Goal: Navigation & Orientation: Find specific page/section

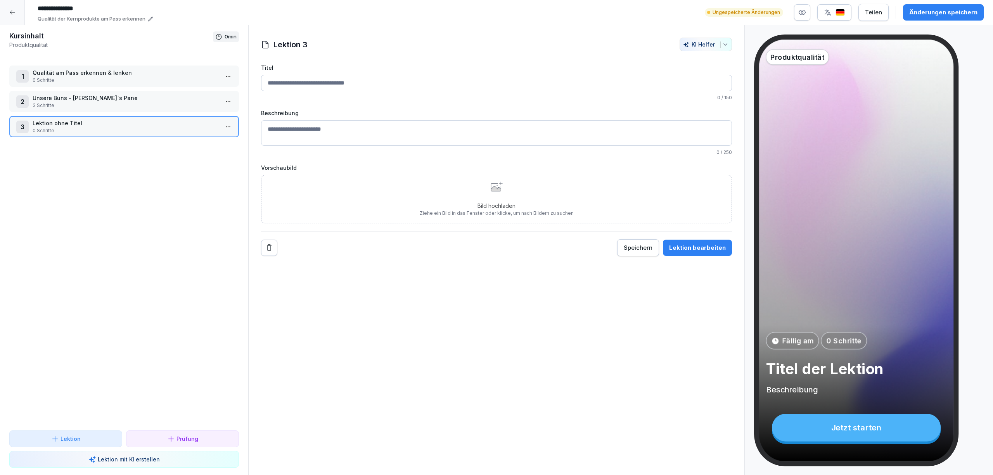
click at [932, 12] on div "Änderungen speichern" at bounding box center [943, 12] width 68 height 9
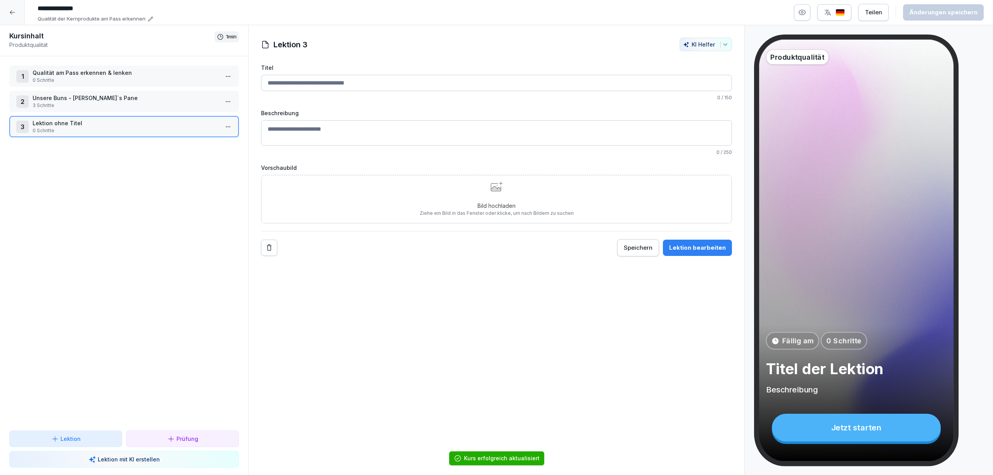
click at [14, 16] on div at bounding box center [12, 12] width 25 height 25
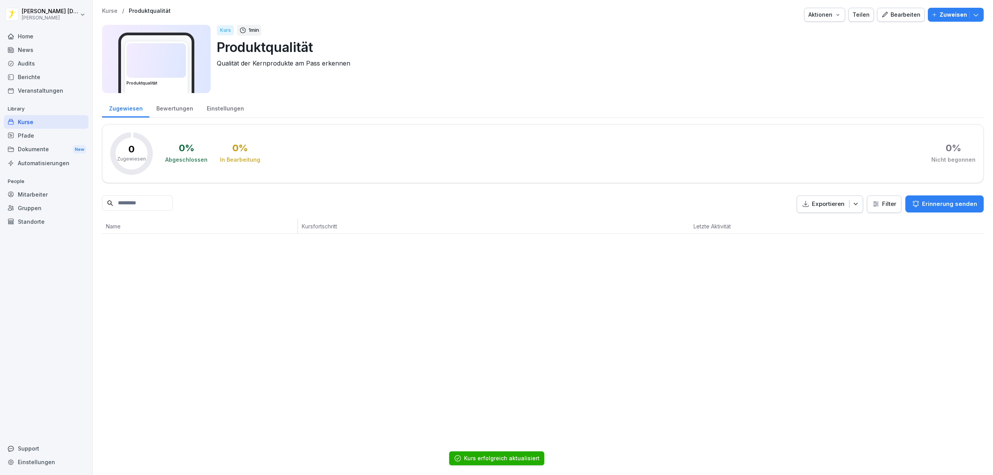
click at [31, 122] on div "Kurse" at bounding box center [46, 122] width 85 height 14
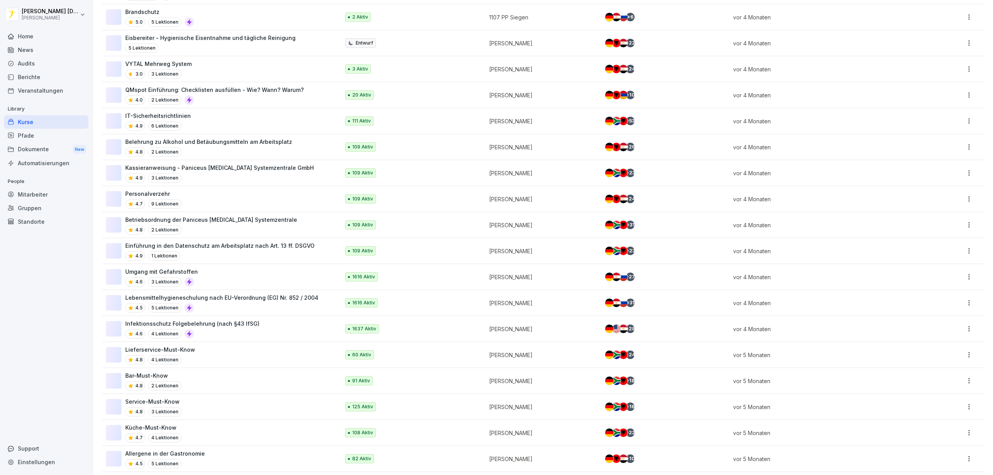
scroll to position [771, 0]
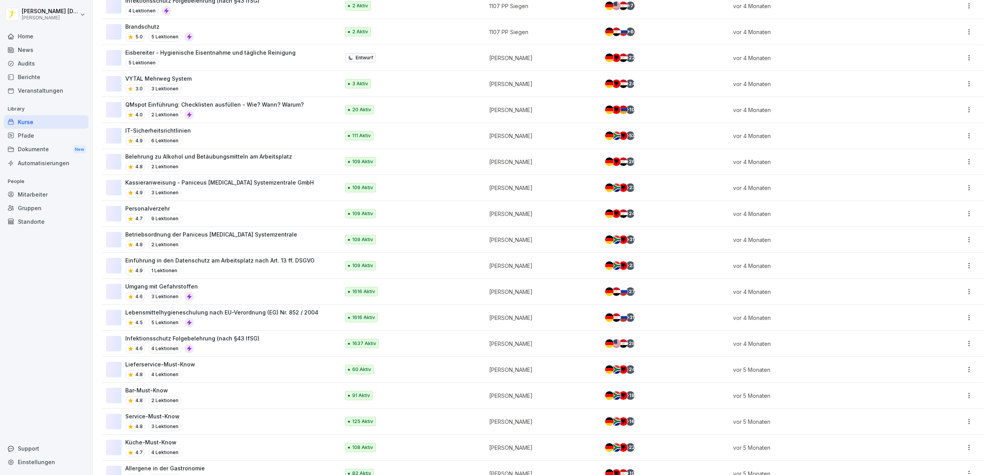
click at [277, 321] on div "4.5 5 Lektionen" at bounding box center [221, 322] width 193 height 9
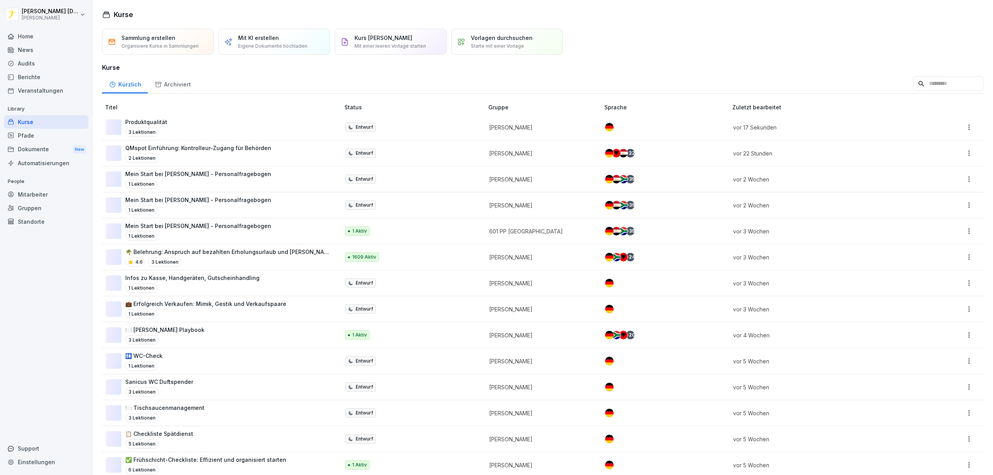
click at [223, 123] on div "Produktqualität 3 Lektionen" at bounding box center [219, 127] width 226 height 19
click at [734, 52] on div "Sammlung erstellen Organisiere Kurse in Sammlungen Mit KI erstellen Eigene Doku…" at bounding box center [543, 42] width 882 height 26
click at [850, 23] on div "Kurse Sammlung erstellen Organisiere Kurse in Sammlungen Mit KI erstellen Eigen…" at bounding box center [543, 237] width 901 height 475
